Goal: Transaction & Acquisition: Purchase product/service

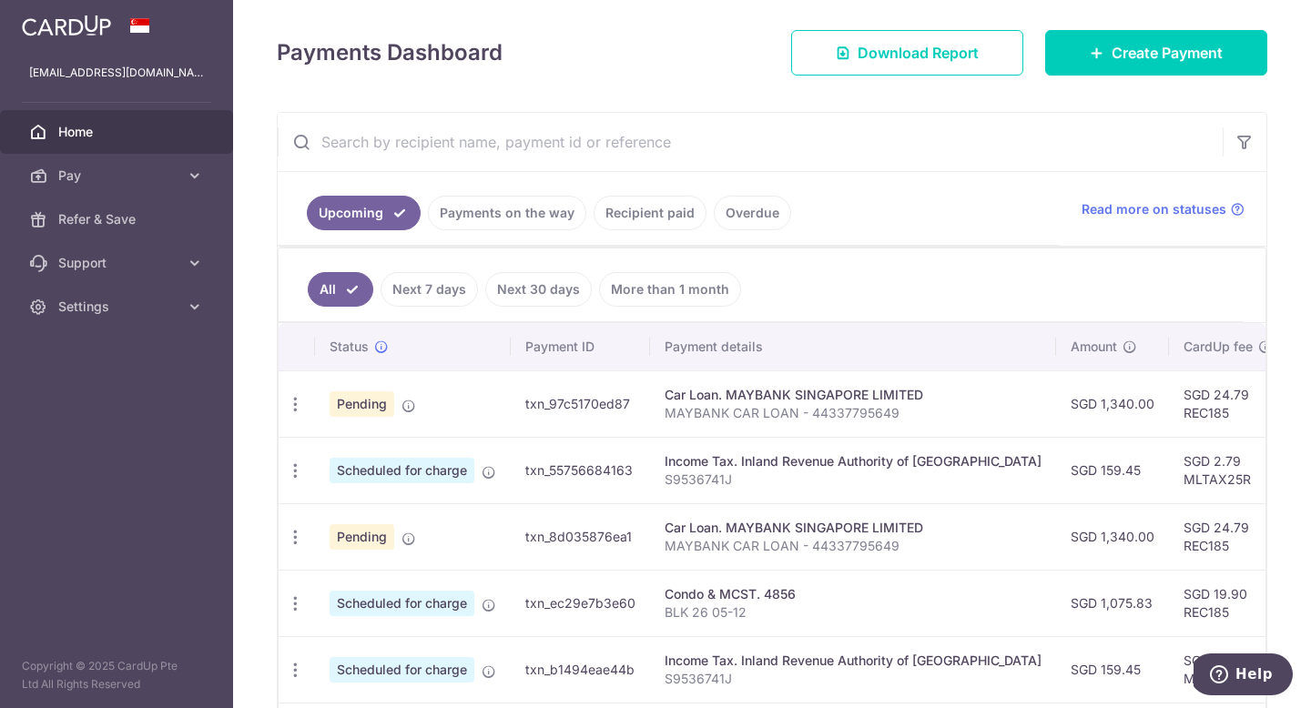
scroll to position [236, 0]
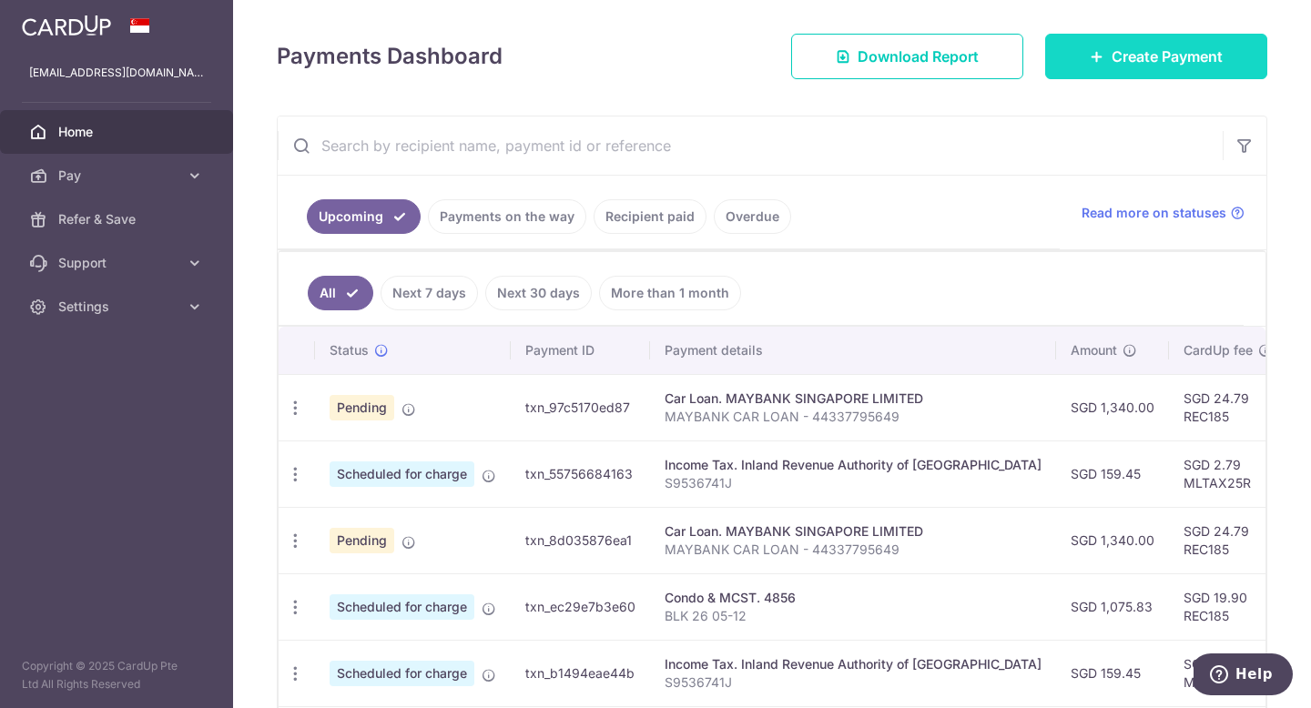
click at [1147, 51] on span "Create Payment" at bounding box center [1166, 57] width 111 height 22
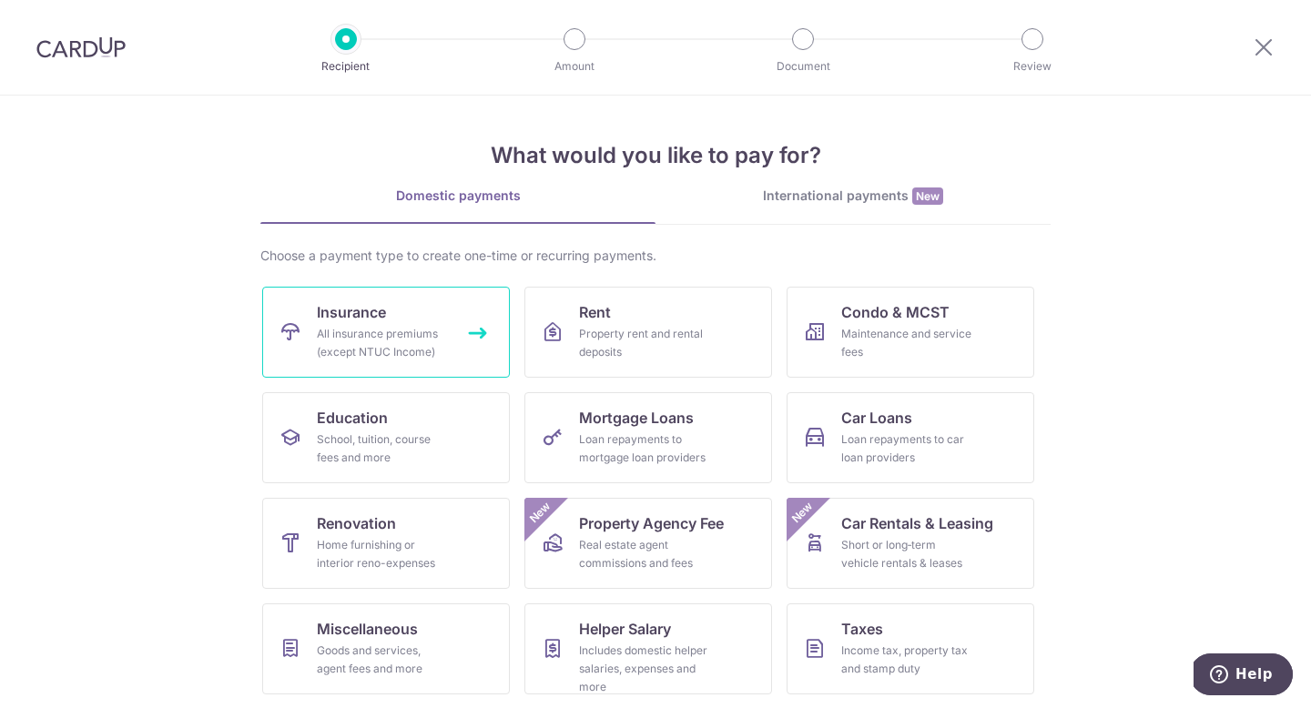
click at [351, 341] on div "All insurance premiums (except NTUC Income)" at bounding box center [382, 343] width 131 height 36
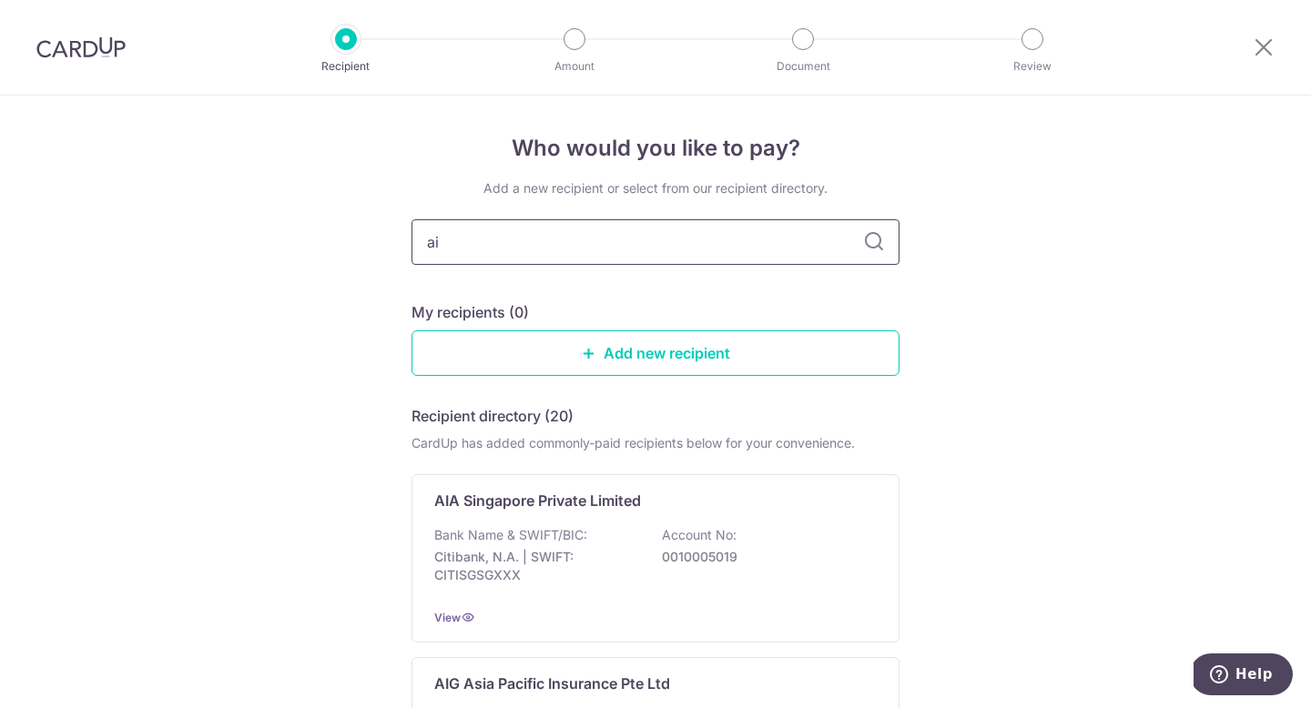
type input "aia"
click at [563, 254] on input "aia" at bounding box center [655, 242] width 488 height 46
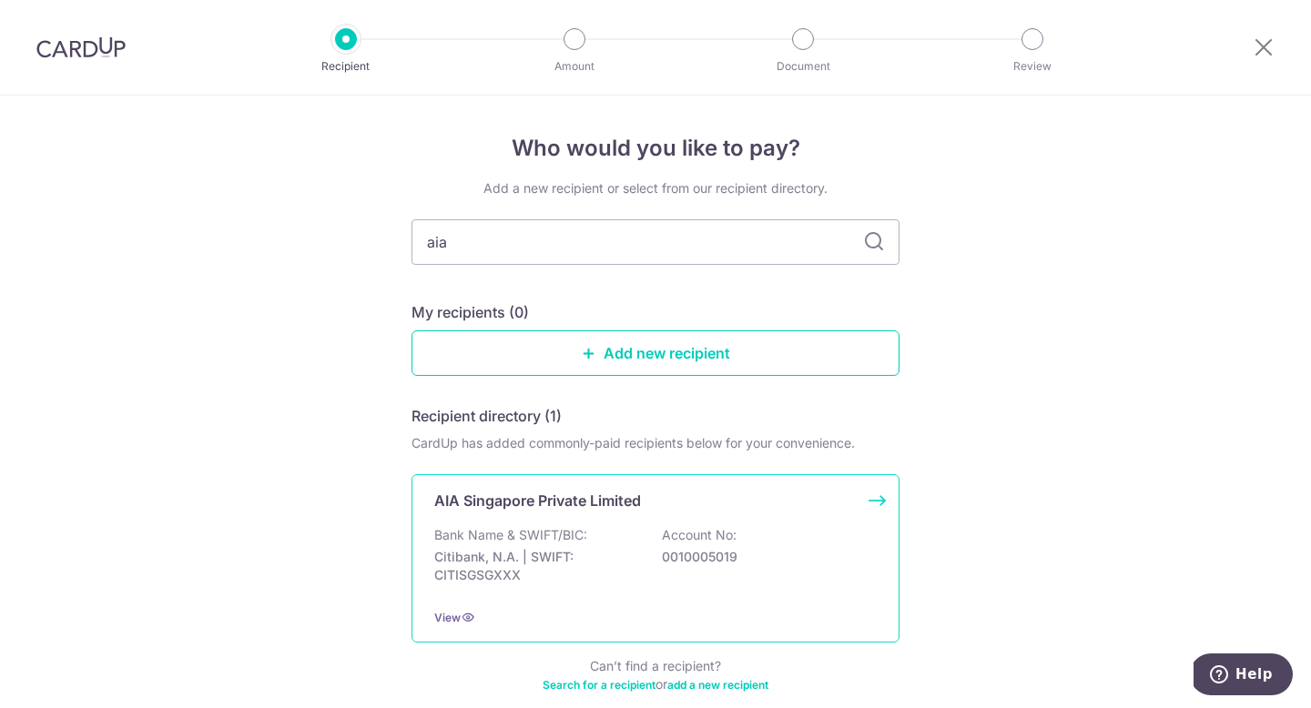
click at [535, 520] on div "AIA Singapore Private Limited Bank Name & SWIFT/BIC: Citibank, N.A. | SWIFT: CI…" at bounding box center [655, 558] width 488 height 168
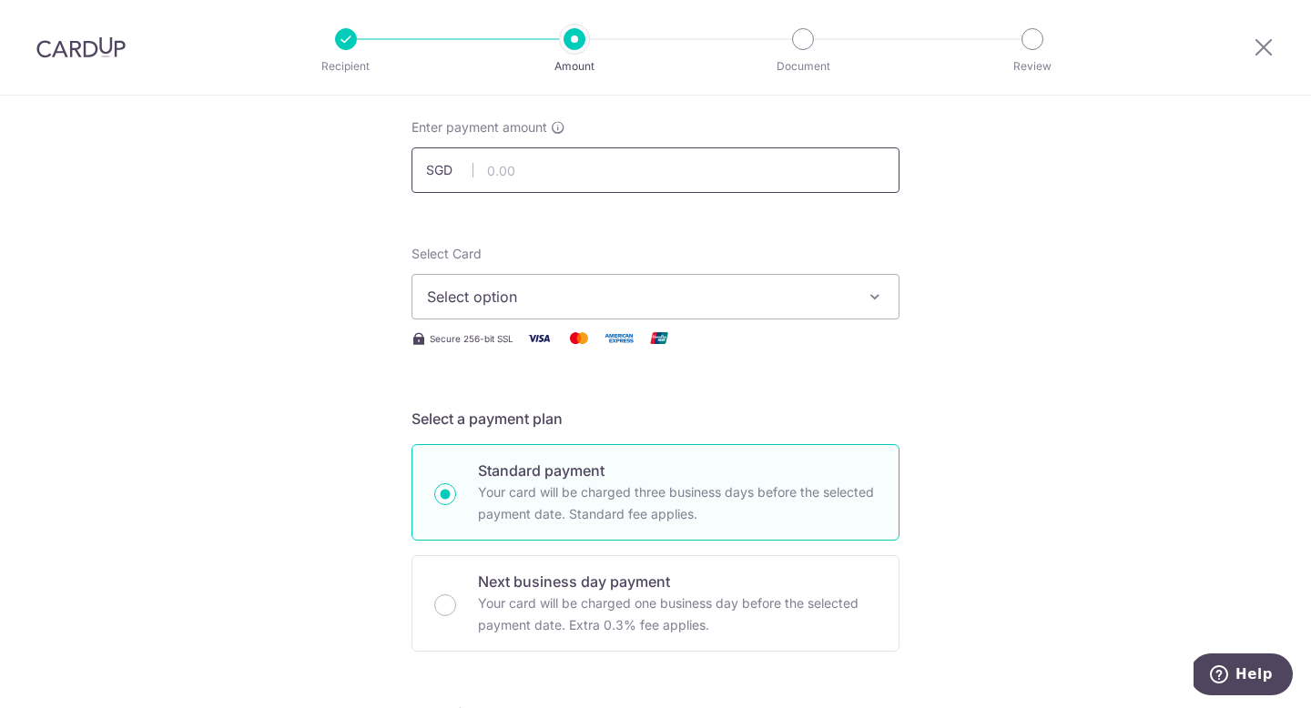
click at [523, 158] on input "text" at bounding box center [655, 170] width 488 height 46
type input "290.31"
click at [484, 291] on span "Select option" at bounding box center [639, 297] width 424 height 22
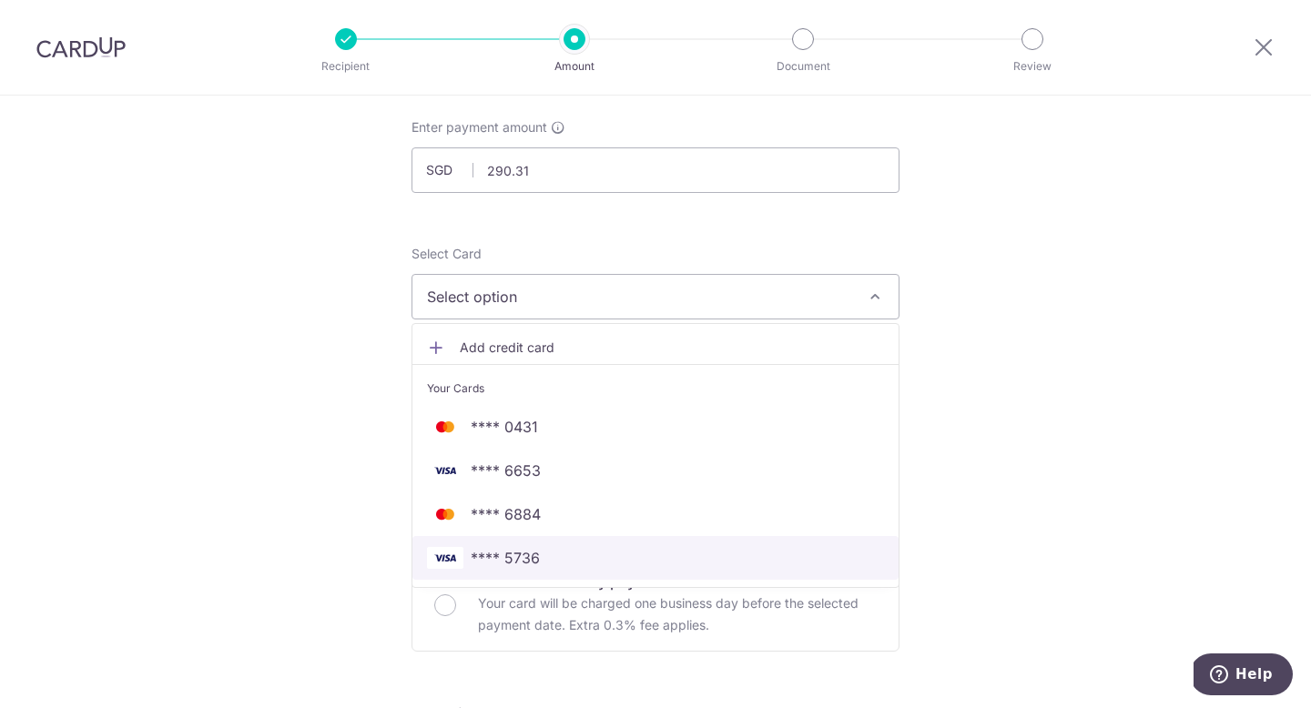
click at [493, 563] on span "**** 5736" at bounding box center [505, 558] width 69 height 22
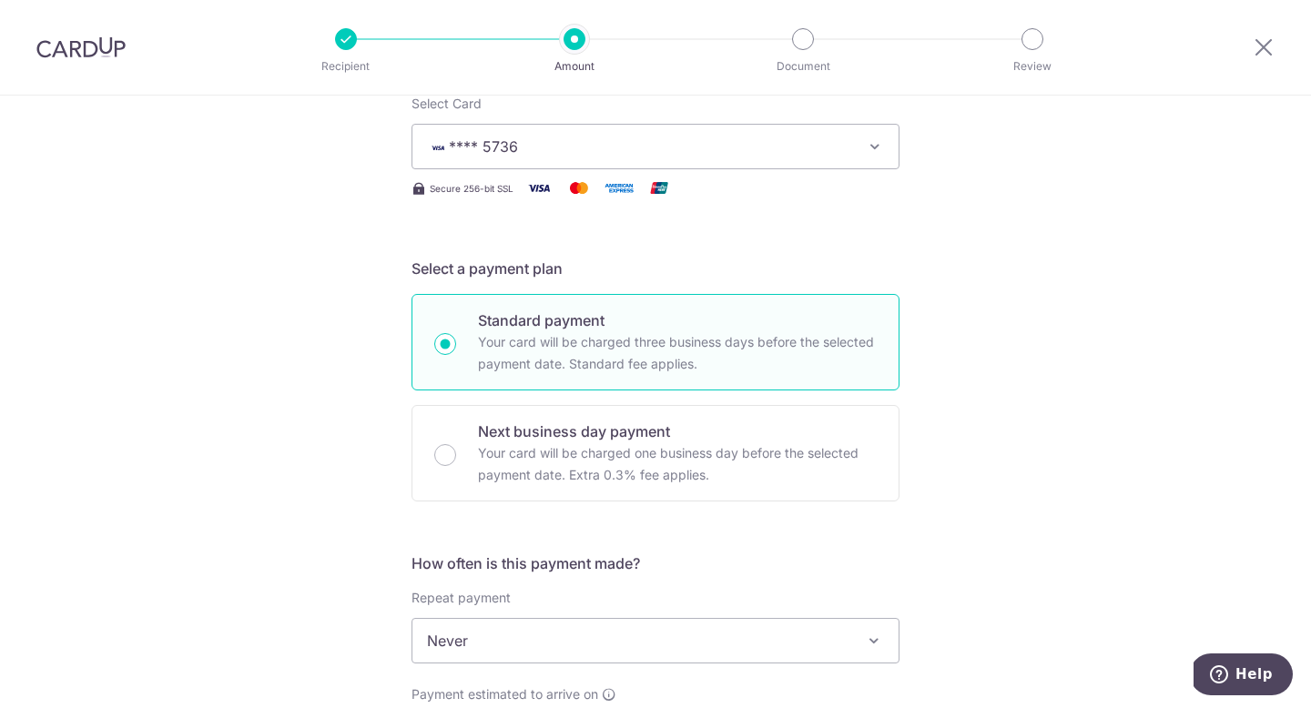
scroll to position [403, 0]
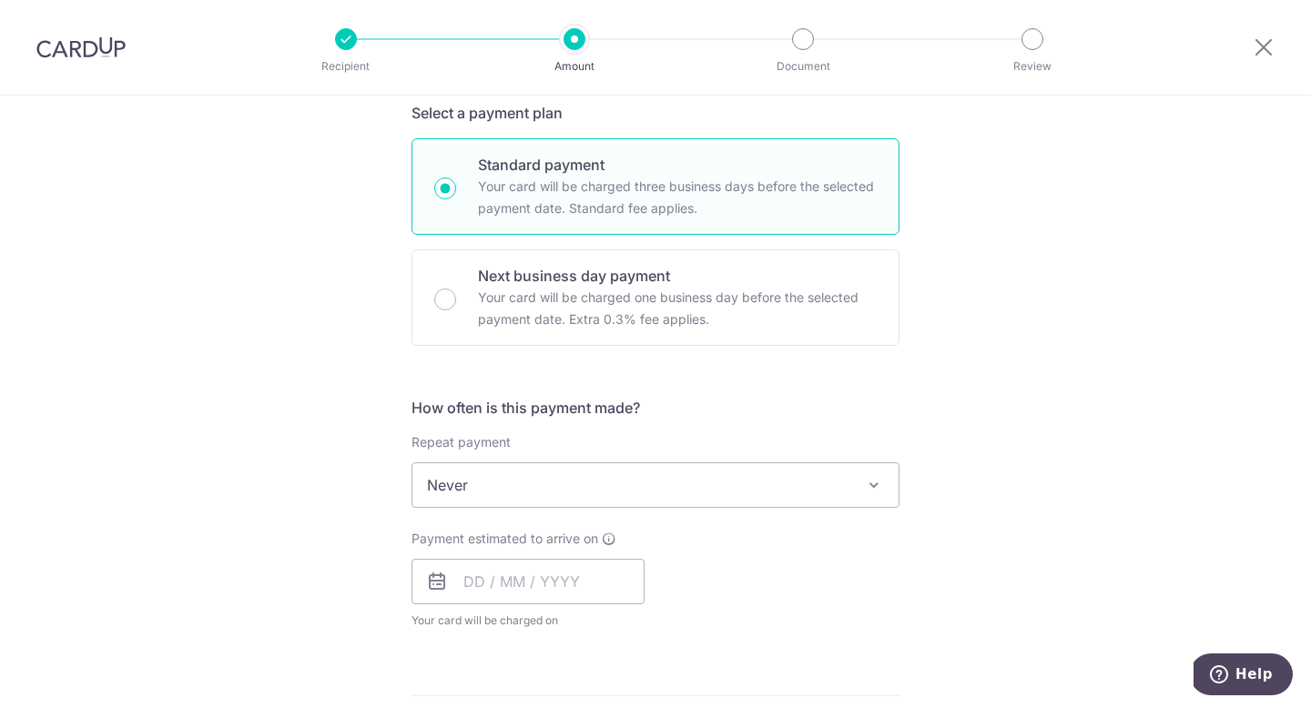
click at [448, 479] on span "Never" at bounding box center [655, 485] width 486 height 44
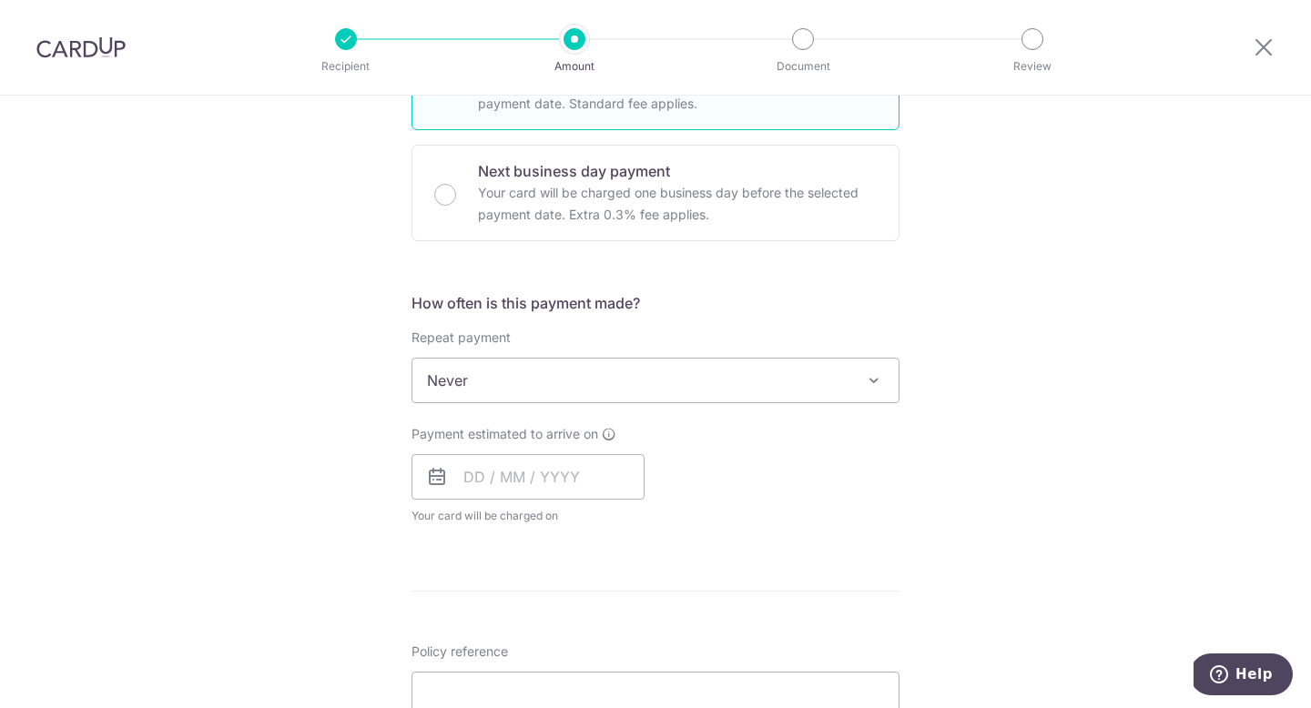
scroll to position [535, 0]
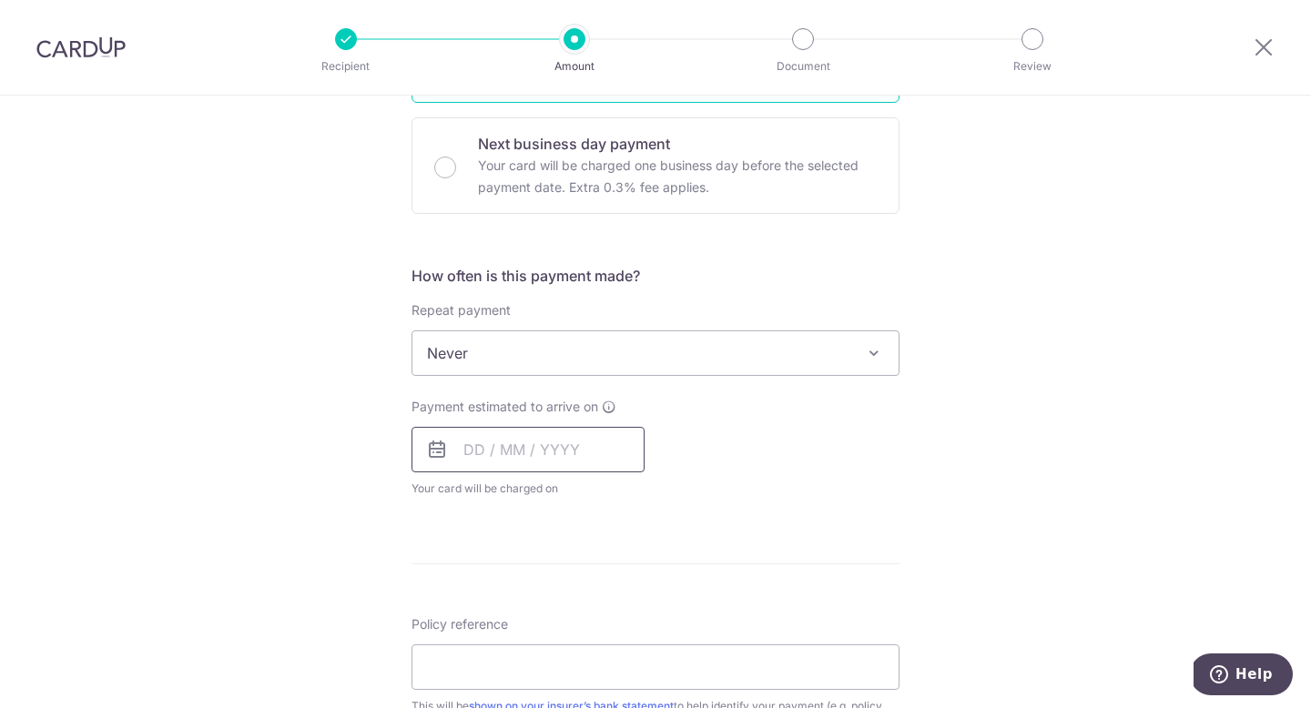
click at [522, 457] on input "text" at bounding box center [527, 450] width 233 height 46
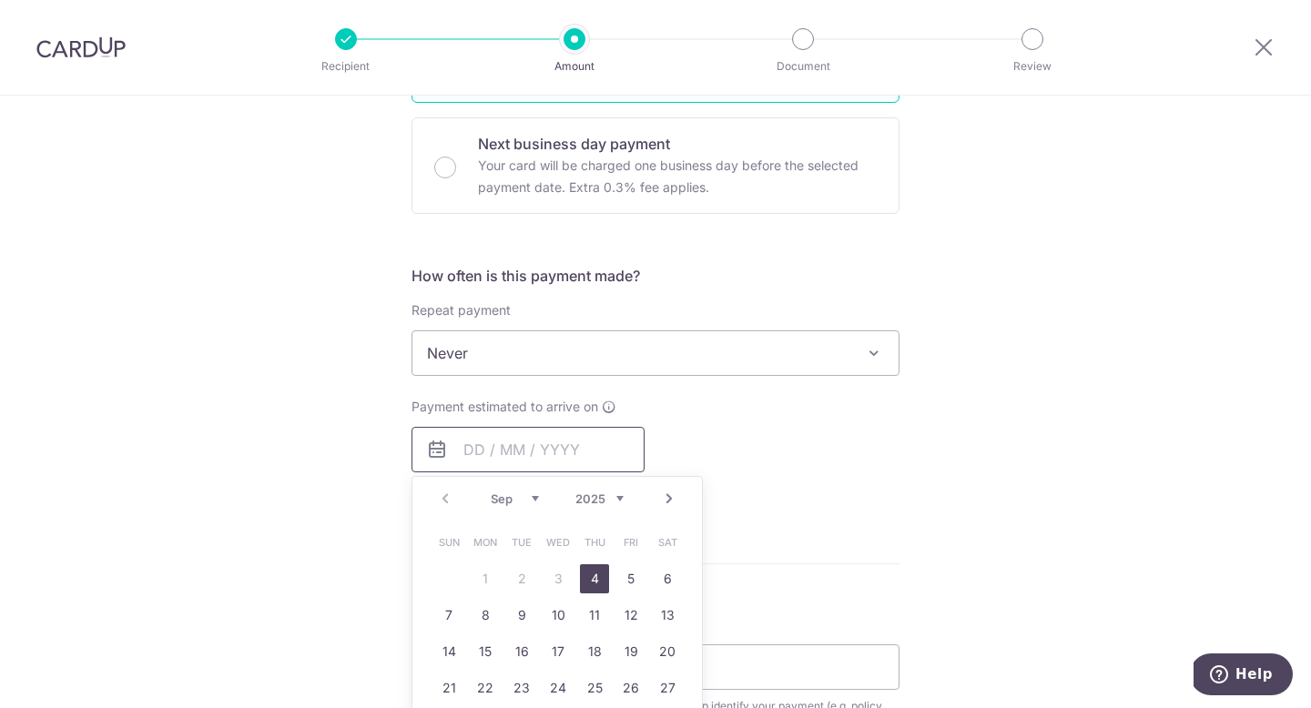
scroll to position [661, 0]
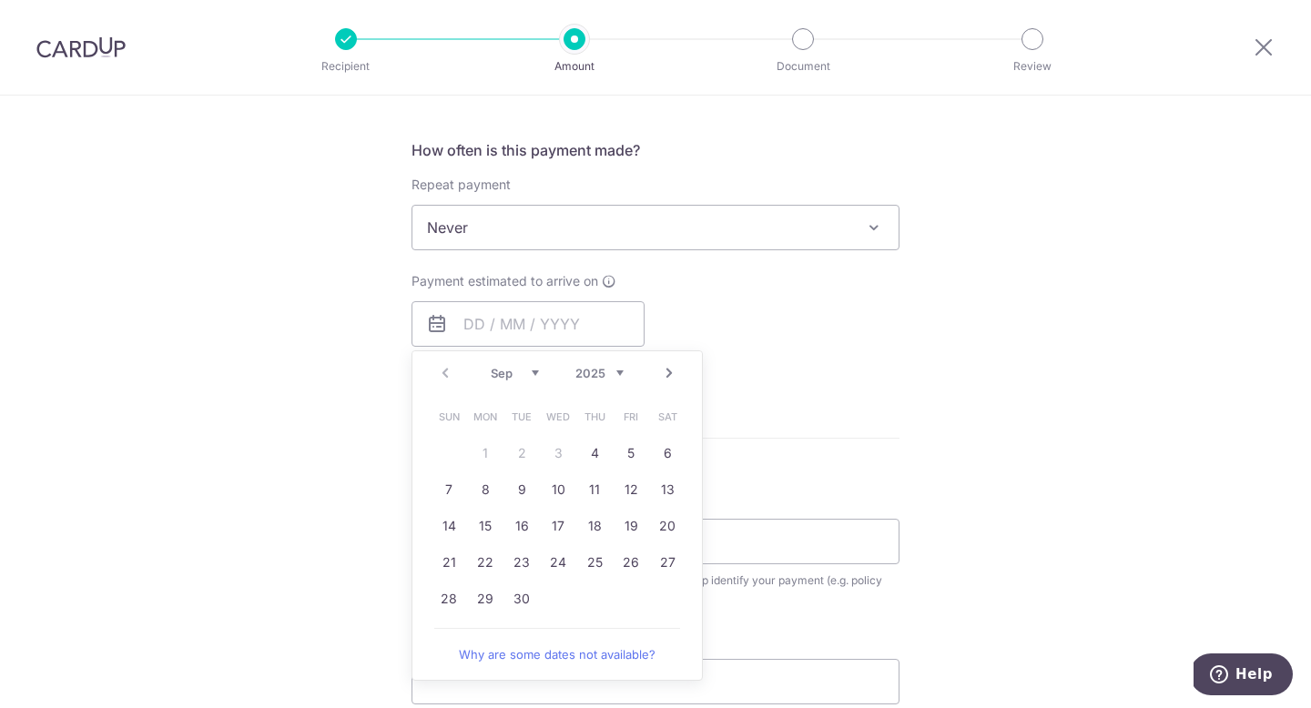
click at [385, 518] on div "Tell us more about your payment Enter payment amount SGD 290.31 290.31 Select C…" at bounding box center [655, 258] width 1311 height 1647
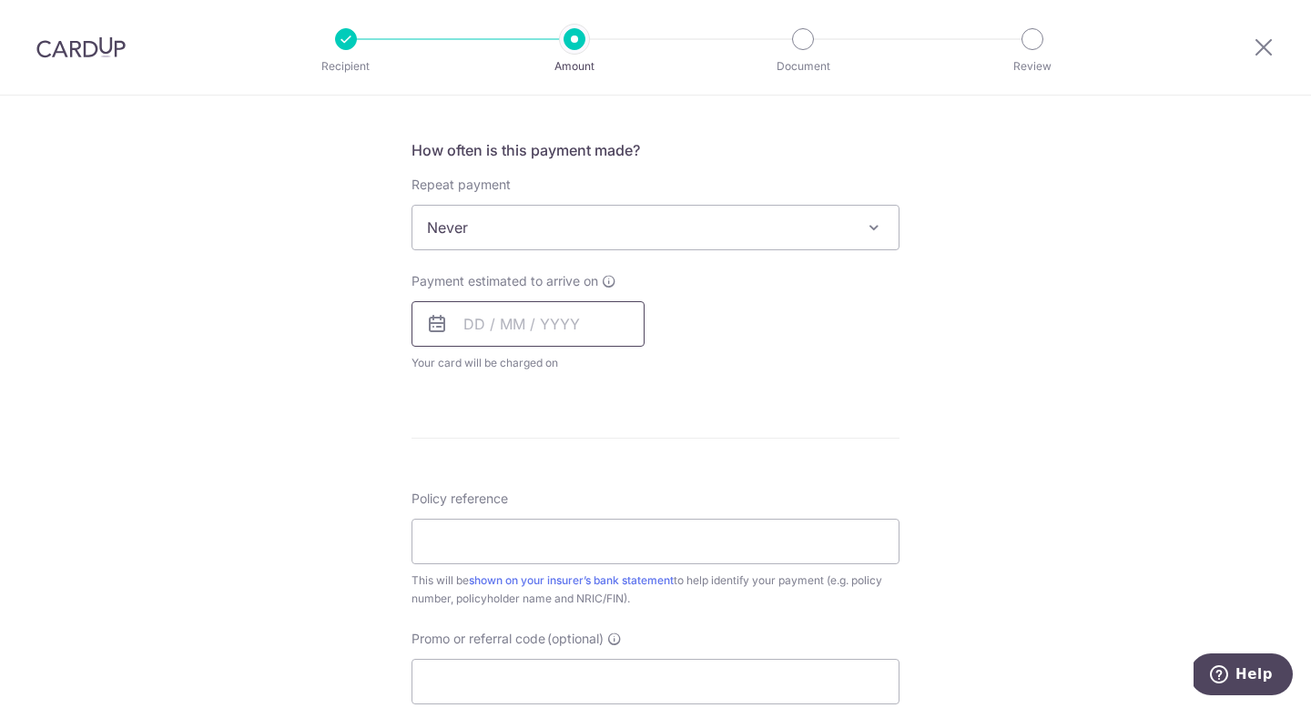
click at [485, 330] on input "text" at bounding box center [527, 324] width 233 height 46
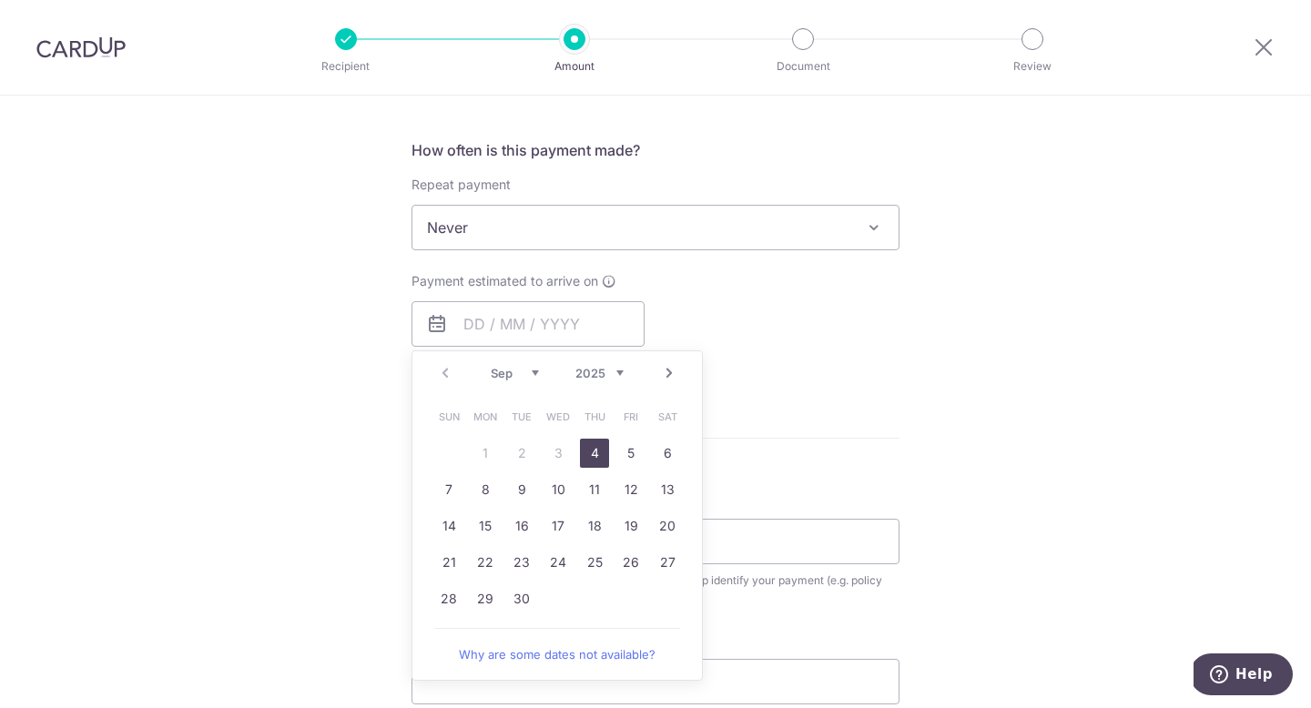
click at [599, 448] on link "4" at bounding box center [594, 453] width 29 height 29
type input "[DATE]"
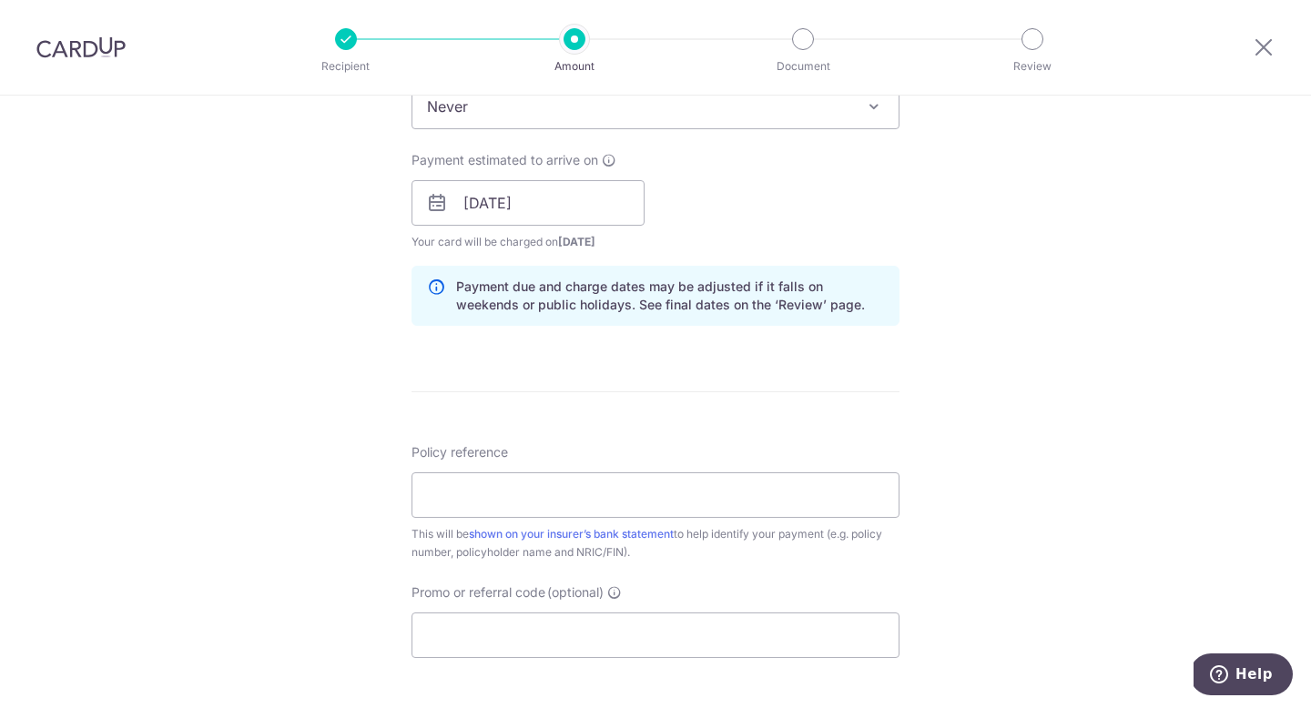
scroll to position [822, 0]
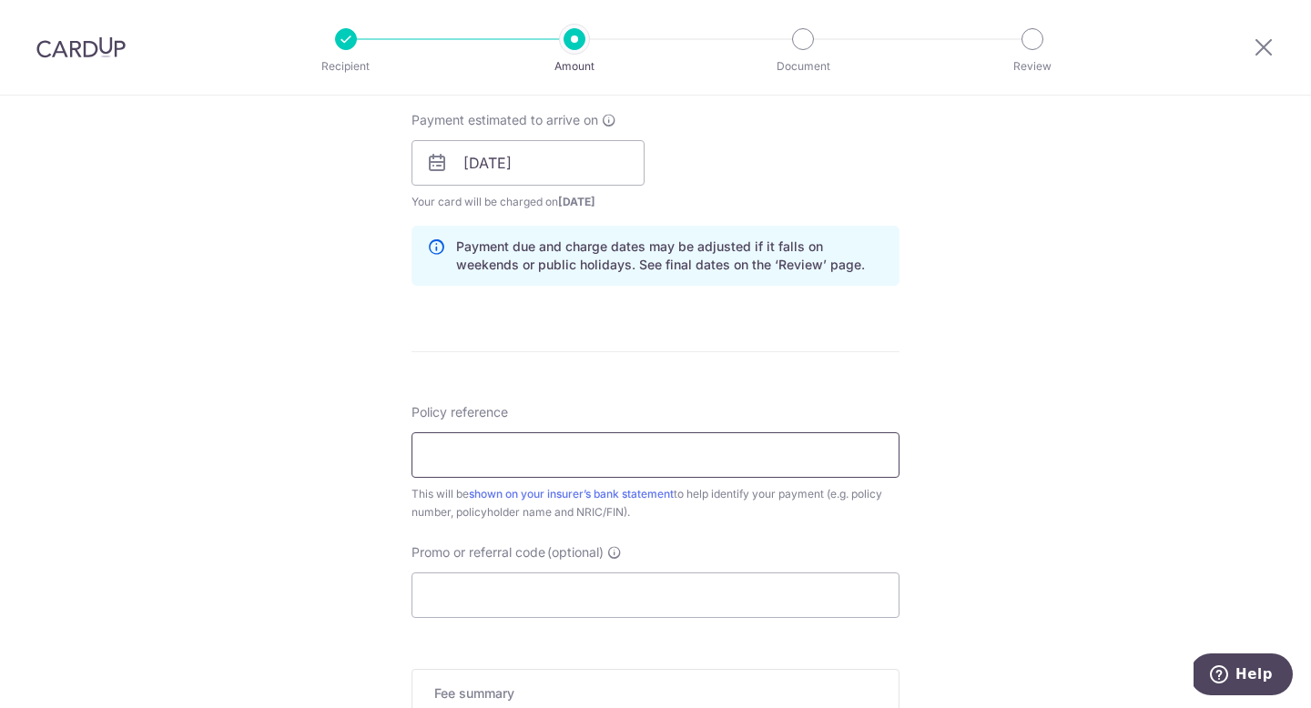
click at [611, 467] on input "Policy reference" at bounding box center [655, 455] width 488 height 46
type input "p"
type input "P565634144"
click at [318, 529] on div "Tell us more about your payment Enter payment amount SGD 290.31 290.31 Select C…" at bounding box center [655, 134] width 1311 height 1721
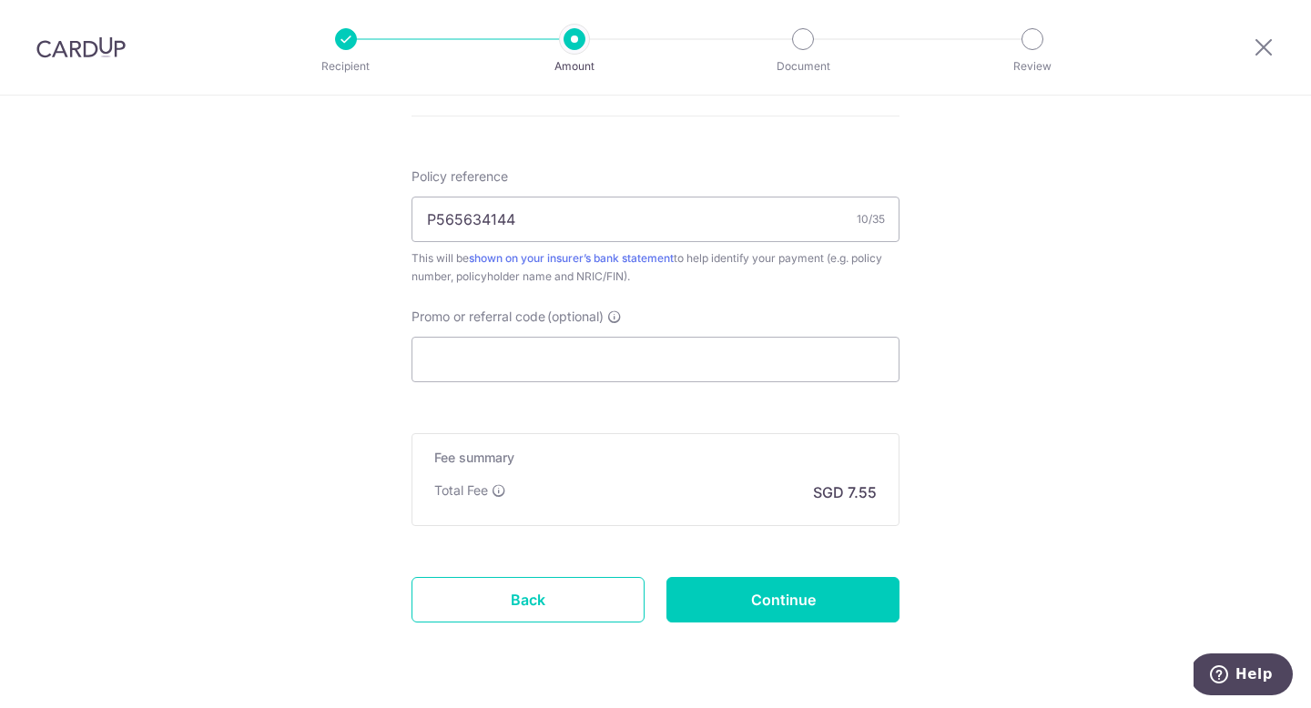
scroll to position [1109, 0]
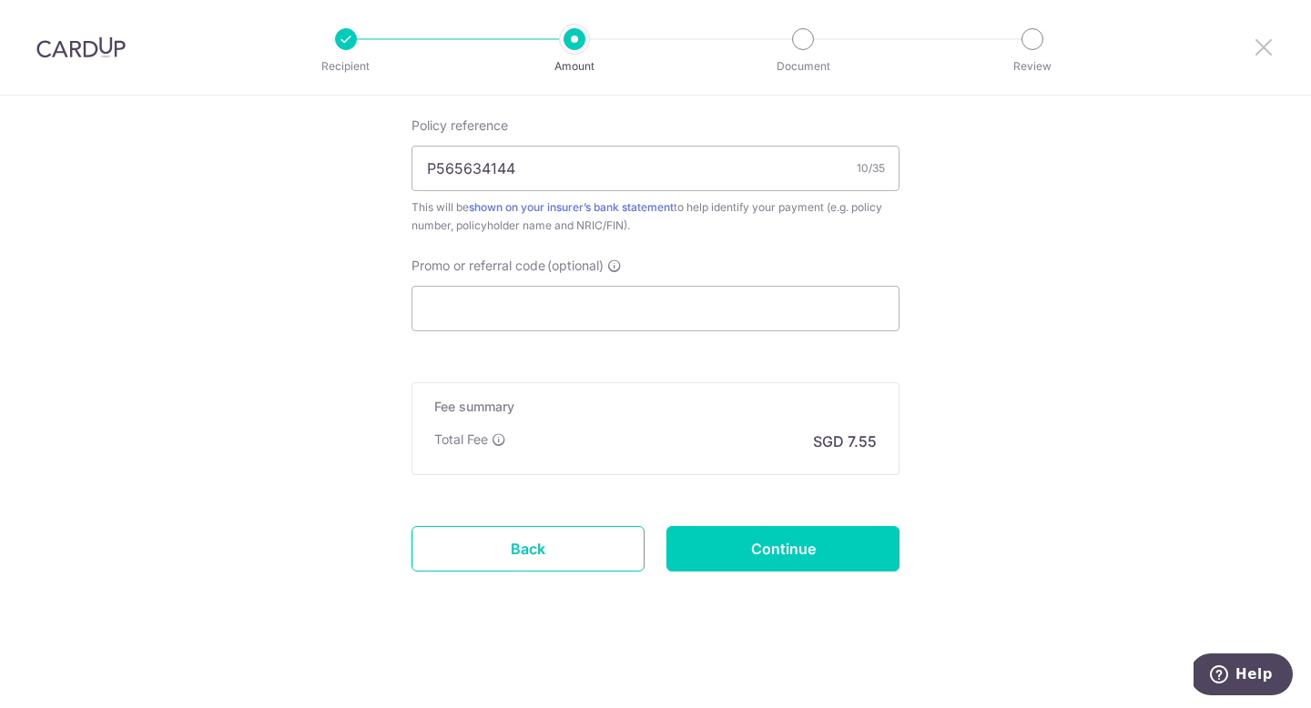
click at [1255, 49] on icon at bounding box center [1263, 46] width 22 height 23
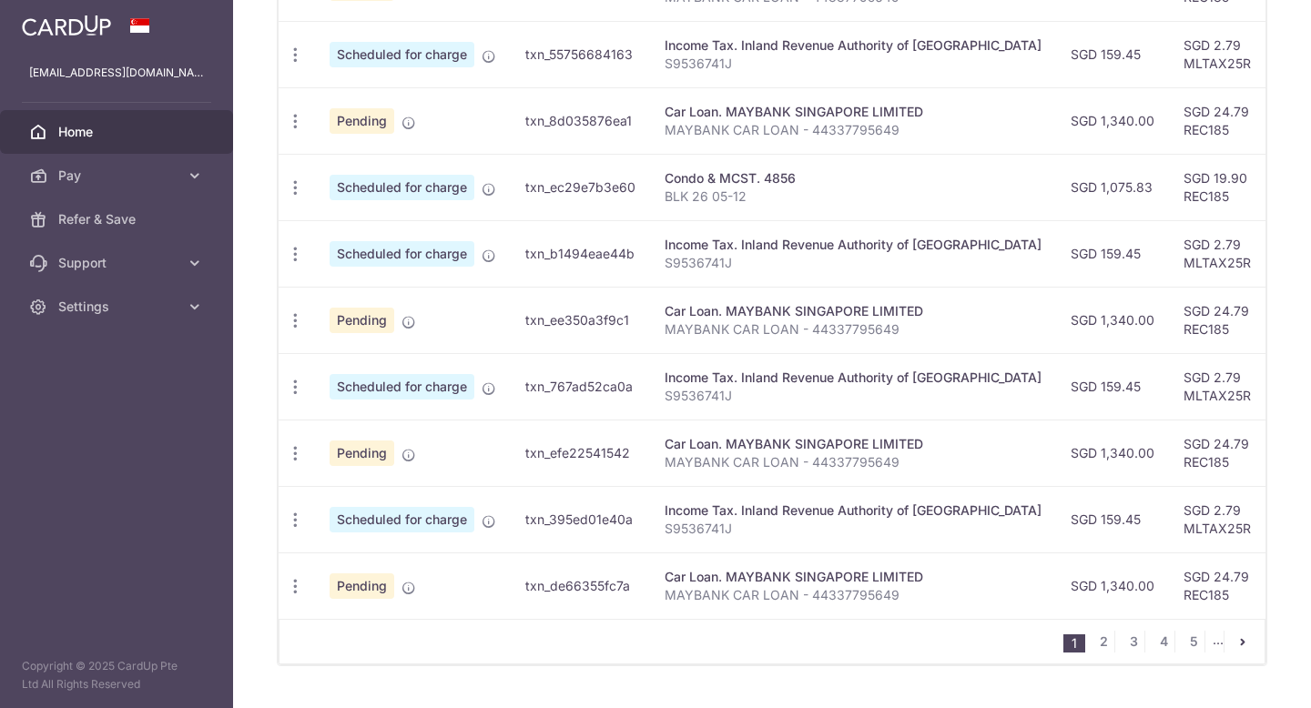
scroll to position [677, 0]
